Goal: Navigation & Orientation: Find specific page/section

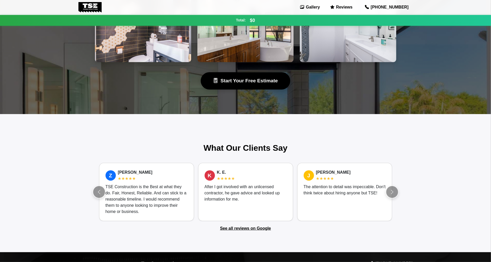
scroll to position [351, 0]
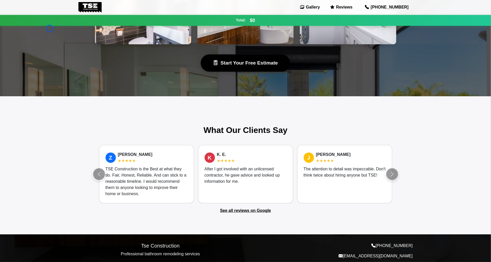
scroll to position [365, 0]
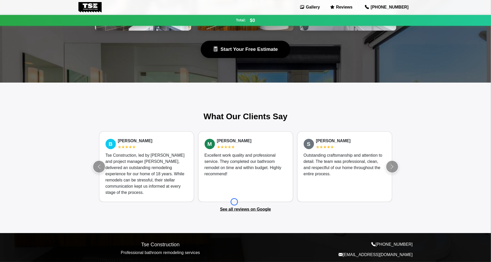
click at [234, 202] on section "What Our Clients Say Z [PERSON_NAME] ★★★★★ TSE Construction is the Best at what…" at bounding box center [246, 161] width 310 height 101
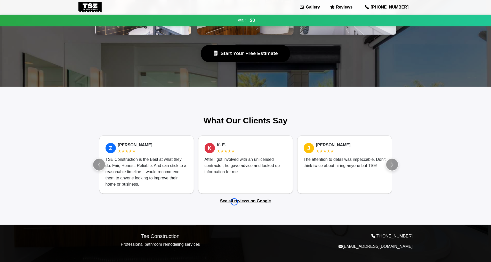
click at [234, 202] on link "See all reviews on Google" at bounding box center [245, 201] width 51 height 4
